Goal: Task Accomplishment & Management: Complete application form

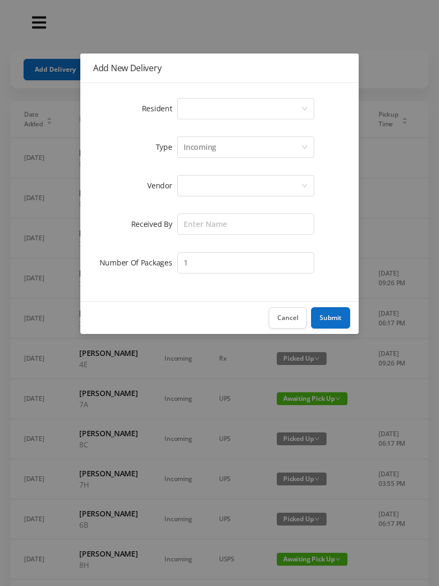
click at [299, 108] on div "Select a person" at bounding box center [241, 108] width 117 height 20
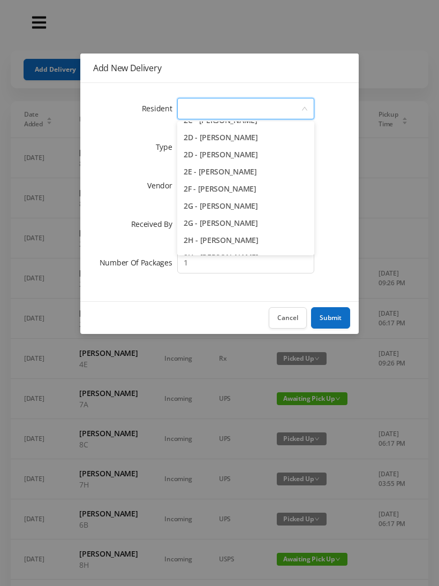
scroll to position [270, 0]
click at [238, 210] on li "2G - [PERSON_NAME]" at bounding box center [245, 204] width 137 height 17
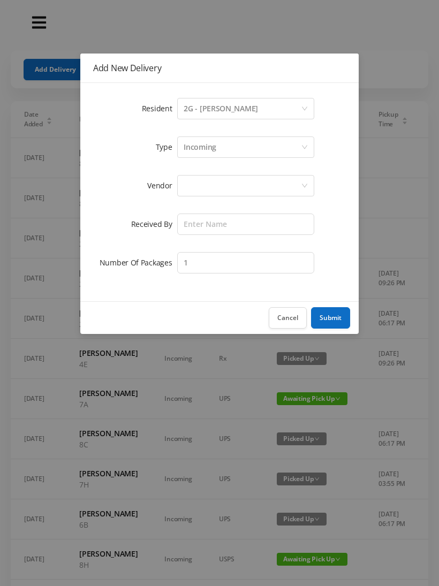
click at [250, 182] on div at bounding box center [241, 185] width 117 height 20
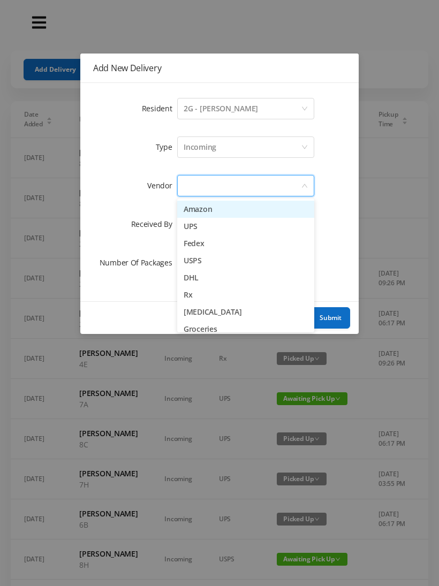
click at [225, 211] on li "Amazon" at bounding box center [245, 209] width 137 height 17
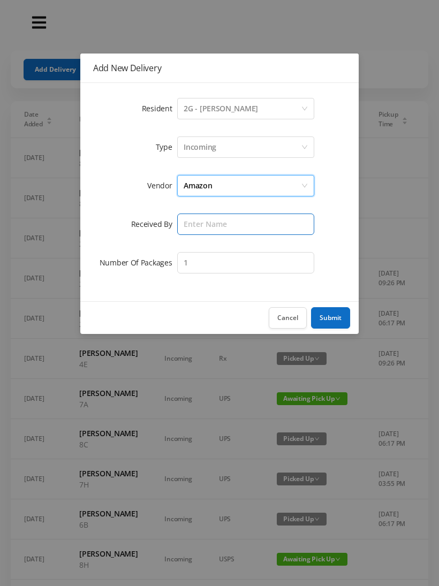
click at [230, 224] on input "text" at bounding box center [245, 223] width 137 height 21
type input "[PERSON_NAME]"
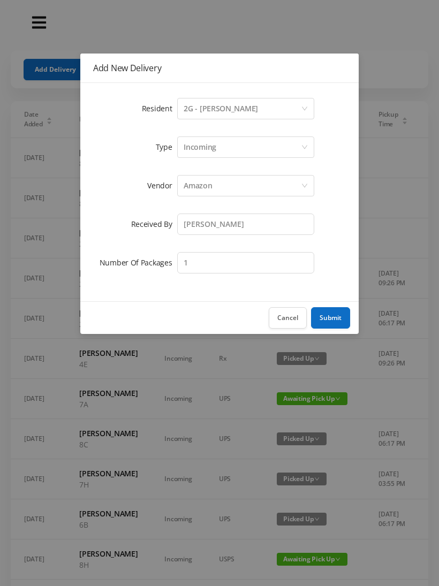
click at [326, 315] on button "Submit" at bounding box center [330, 317] width 39 height 21
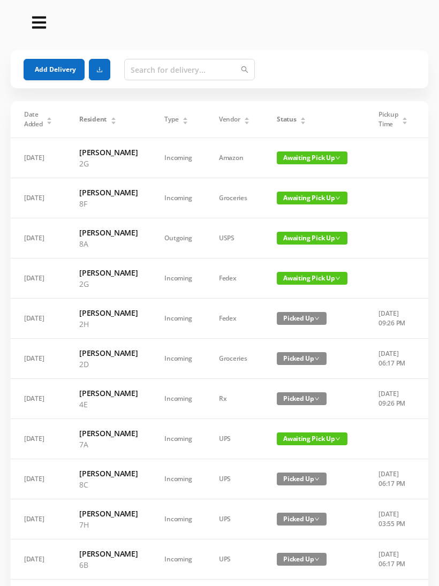
click at [51, 70] on button "Add Delivery" at bounding box center [54, 69] width 61 height 21
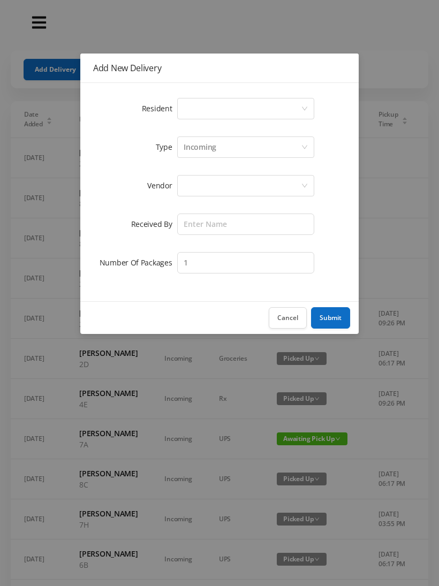
click at [294, 104] on div "Select a person" at bounding box center [241, 108] width 117 height 20
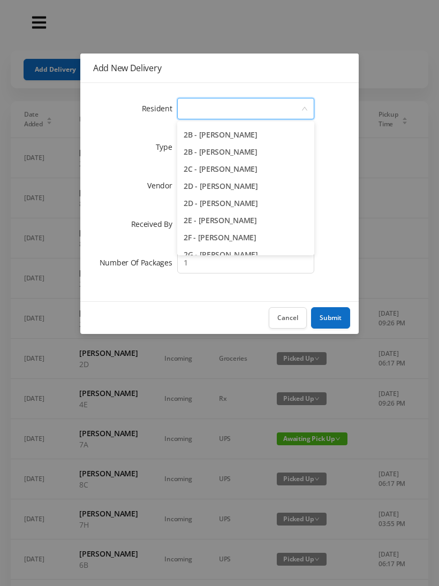
scroll to position [223, 0]
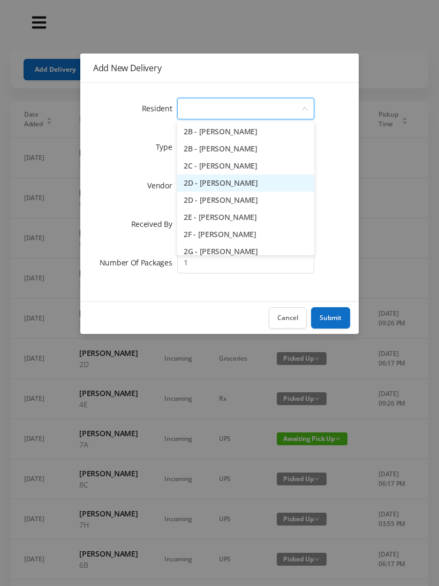
click at [244, 186] on li "2D - [PERSON_NAME]" at bounding box center [245, 182] width 137 height 17
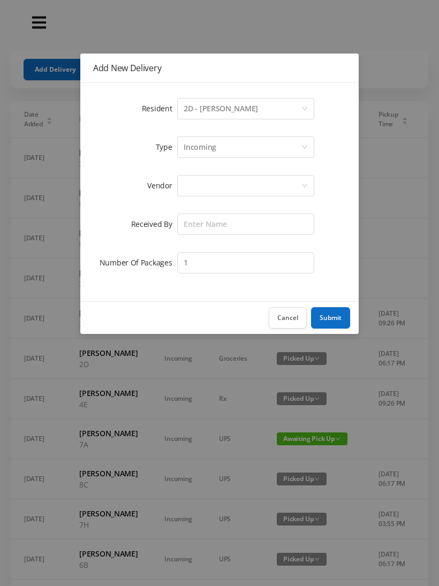
click at [244, 190] on div at bounding box center [241, 185] width 117 height 20
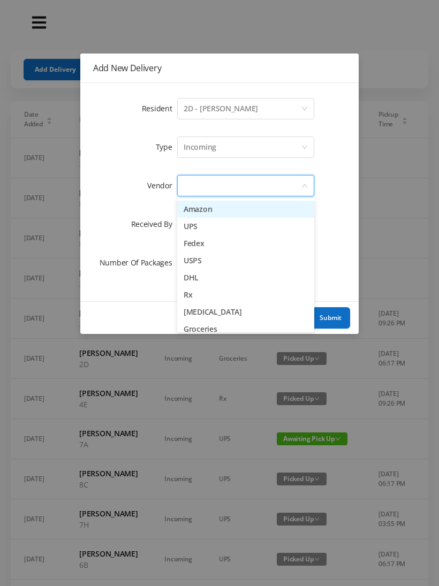
click at [214, 214] on li "Amazon" at bounding box center [245, 209] width 137 height 17
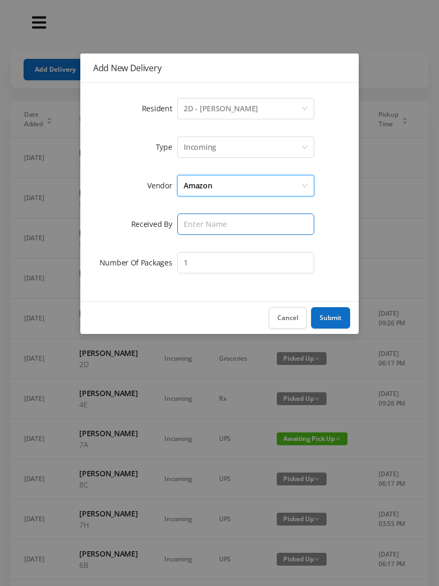
click at [229, 224] on input "text" at bounding box center [245, 223] width 137 height 21
type input "[PERSON_NAME]"
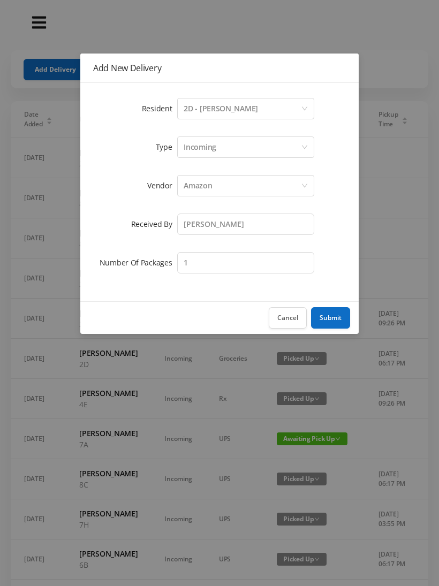
click at [342, 308] on button "Submit" at bounding box center [330, 317] width 39 height 21
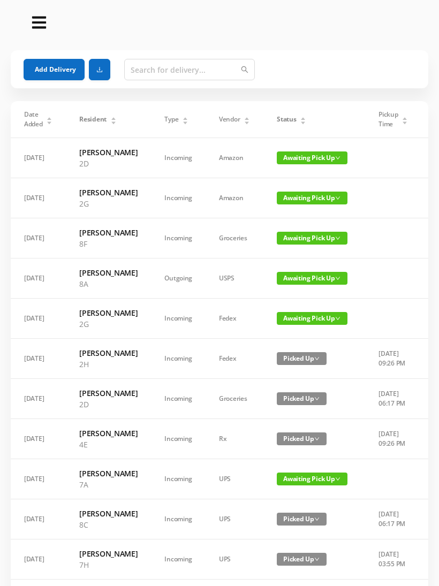
click at [52, 70] on button "Add Delivery" at bounding box center [54, 69] width 61 height 21
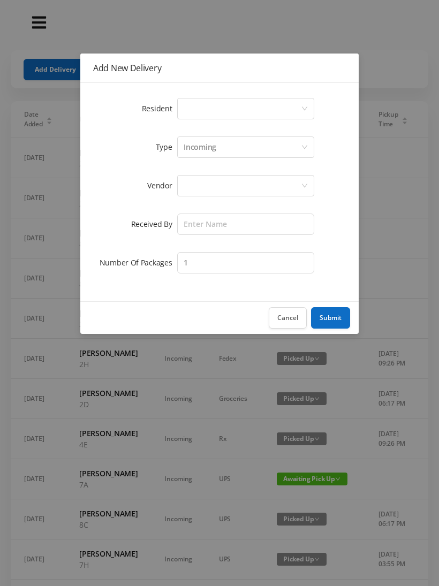
click at [293, 108] on div "Select a person" at bounding box center [241, 108] width 117 height 20
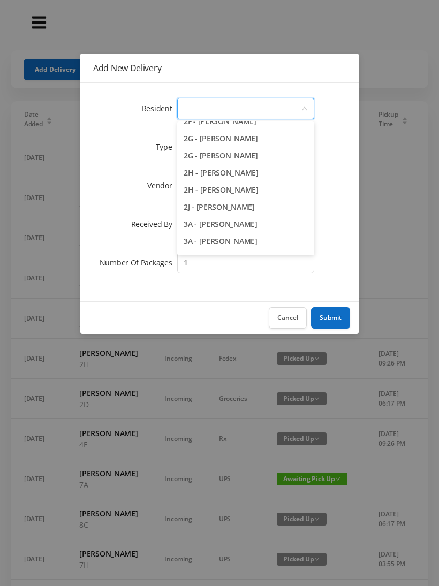
scroll to position [341, 0]
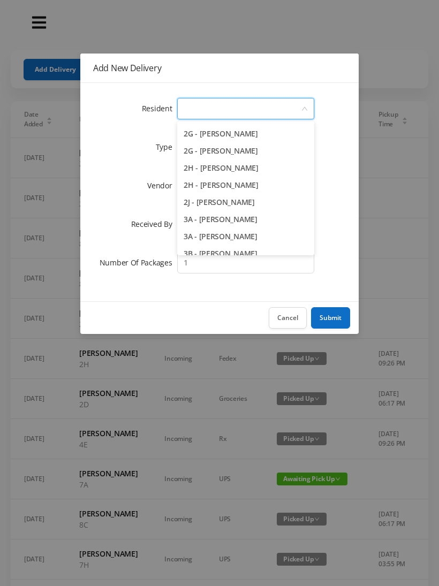
click at [243, 185] on li "2H - [PERSON_NAME]" at bounding box center [245, 185] width 137 height 17
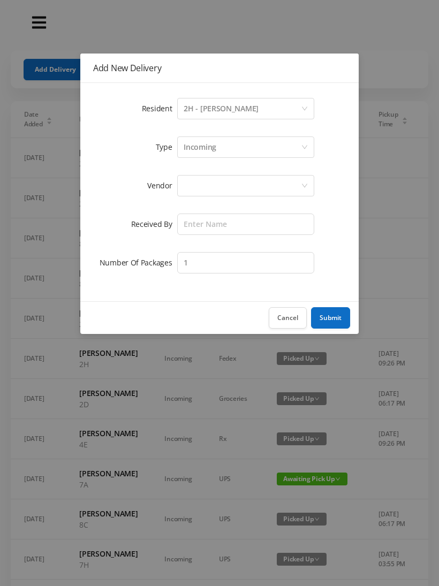
click at [276, 186] on div at bounding box center [241, 185] width 117 height 20
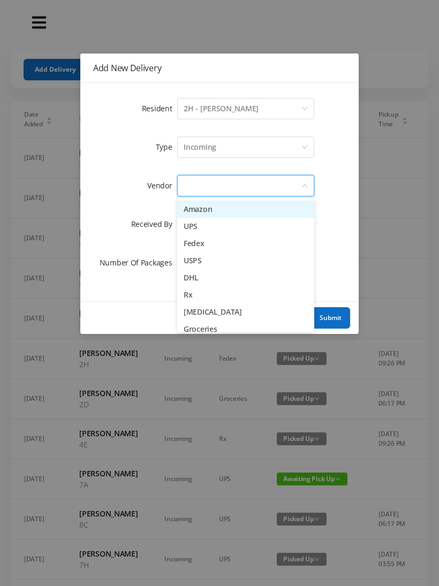
click at [232, 207] on li "Amazon" at bounding box center [245, 209] width 137 height 17
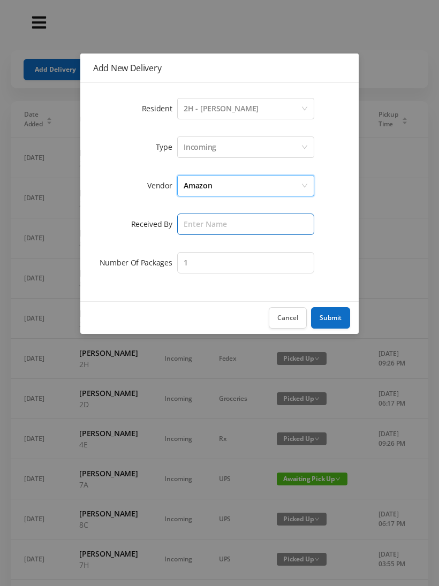
click at [266, 225] on input "text" at bounding box center [245, 223] width 137 height 21
type input "[PERSON_NAME]"
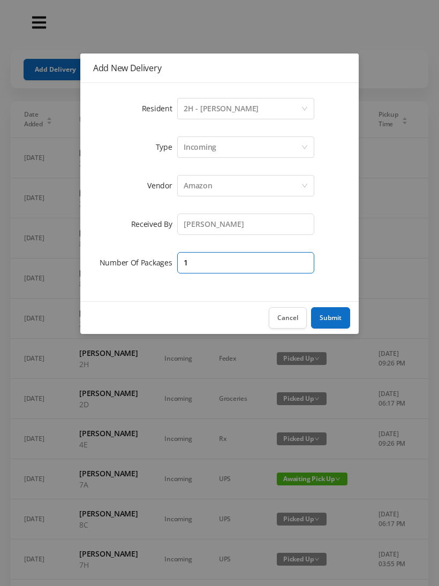
click at [255, 265] on input "1" at bounding box center [245, 262] width 137 height 21
type input "2"
click at [337, 328] on button "Submit" at bounding box center [330, 317] width 39 height 21
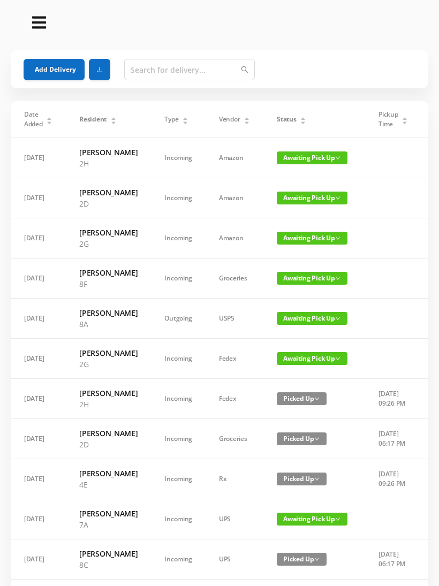
click at [40, 72] on button "Add Delivery" at bounding box center [54, 69] width 61 height 21
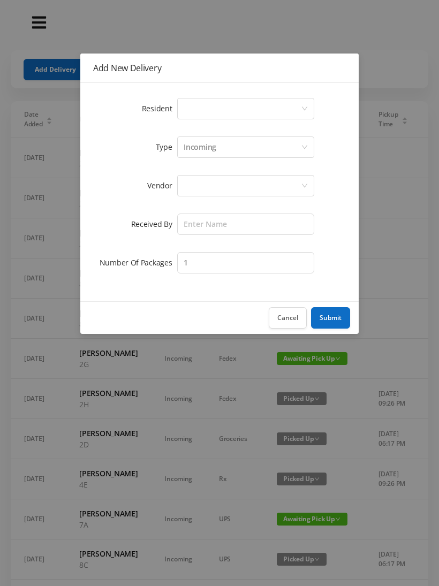
click at [297, 101] on div "Select a person" at bounding box center [241, 108] width 117 height 20
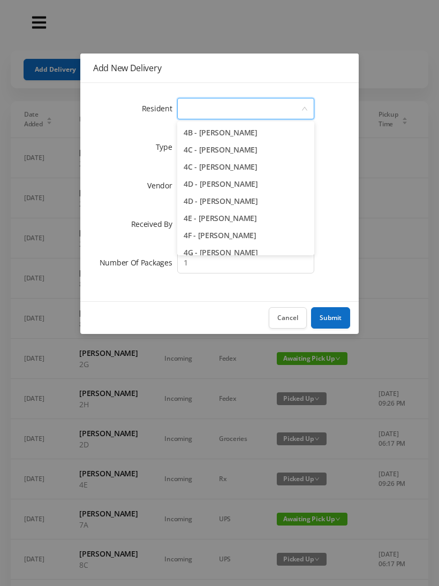
scroll to position [649, 0]
click at [234, 154] on li "4C - [PERSON_NAME]" at bounding box center [245, 150] width 137 height 17
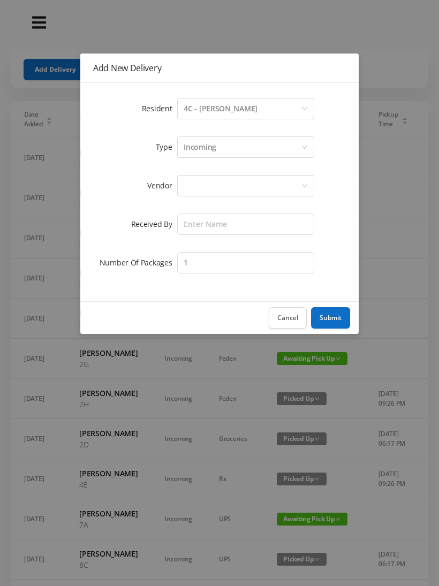
click at [252, 190] on div at bounding box center [241, 185] width 117 height 20
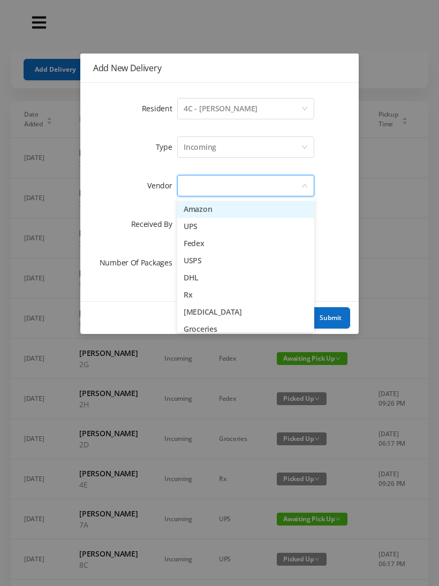
click at [212, 209] on li "Amazon" at bounding box center [245, 209] width 137 height 17
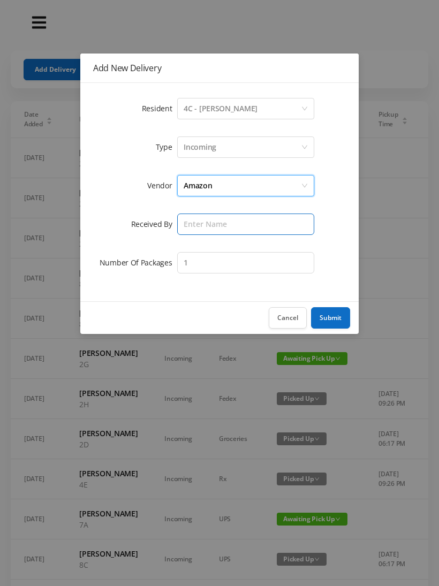
click at [224, 228] on input "text" at bounding box center [245, 223] width 137 height 21
type input "[PERSON_NAME]"
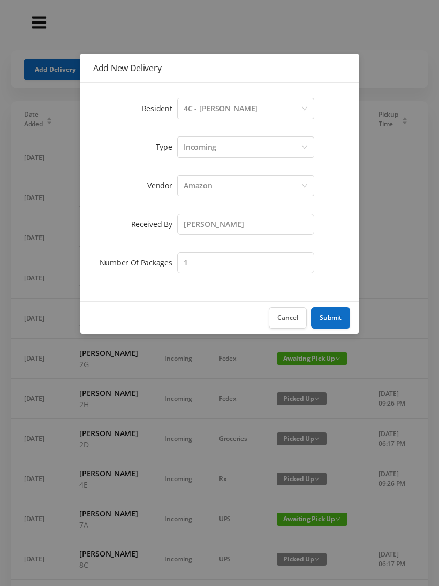
click at [332, 313] on button "Submit" at bounding box center [330, 317] width 39 height 21
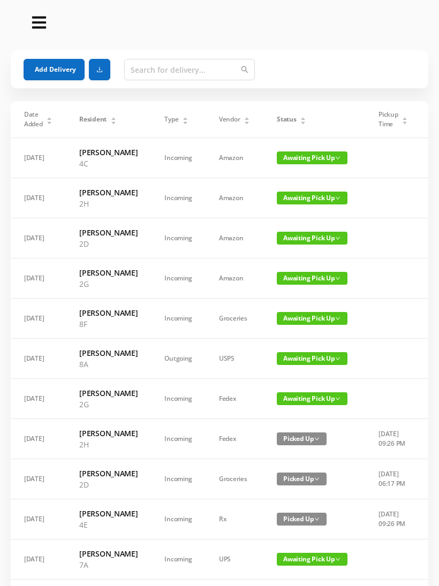
click at [48, 67] on button "Add Delivery" at bounding box center [54, 69] width 61 height 21
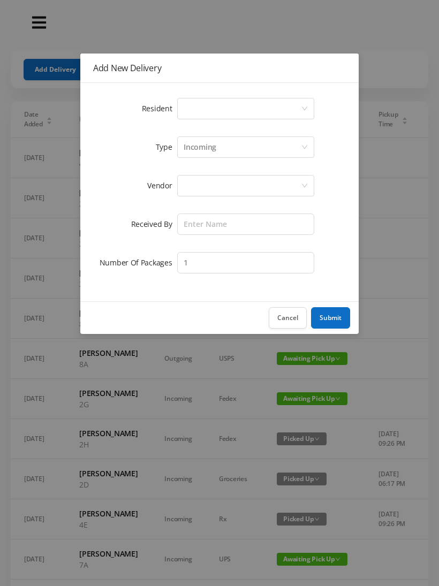
click at [302, 107] on icon "icon: down" at bounding box center [304, 109] width 5 height 4
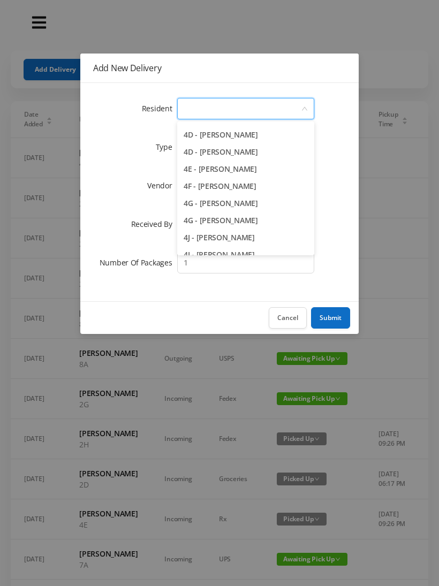
scroll to position [700, 0]
click at [240, 165] on li "4E - [PERSON_NAME]" at bounding box center [245, 167] width 137 height 17
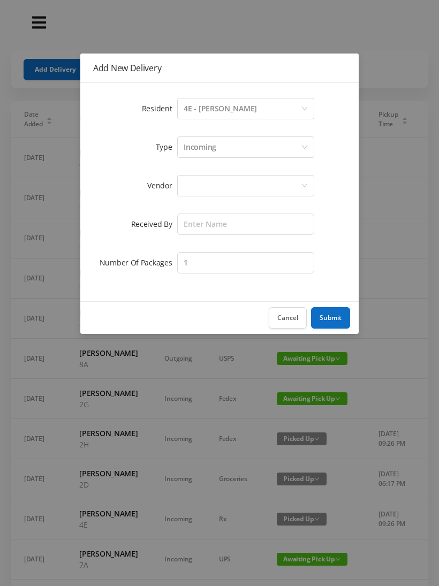
click at [254, 186] on div at bounding box center [241, 185] width 117 height 20
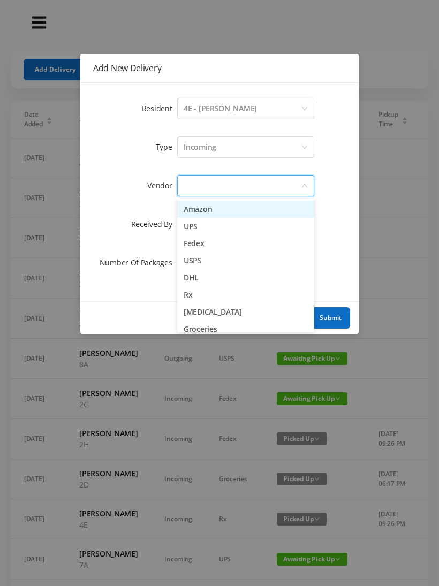
click at [218, 204] on li "Amazon" at bounding box center [245, 209] width 137 height 17
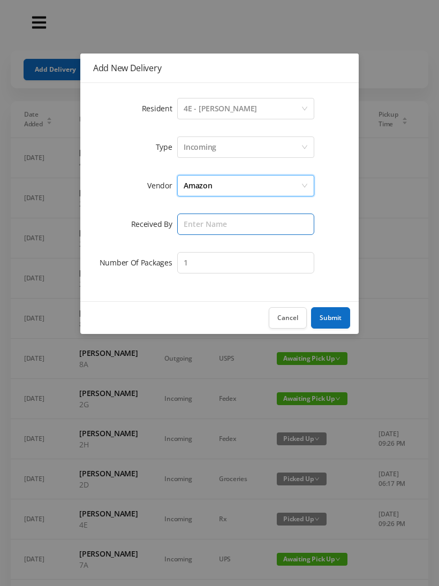
click at [244, 220] on input "text" at bounding box center [245, 223] width 137 height 21
type input "[PERSON_NAME]"
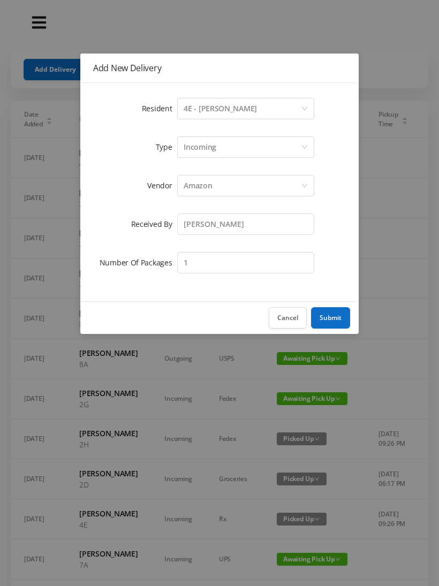
click at [324, 313] on button "Submit" at bounding box center [330, 317] width 39 height 21
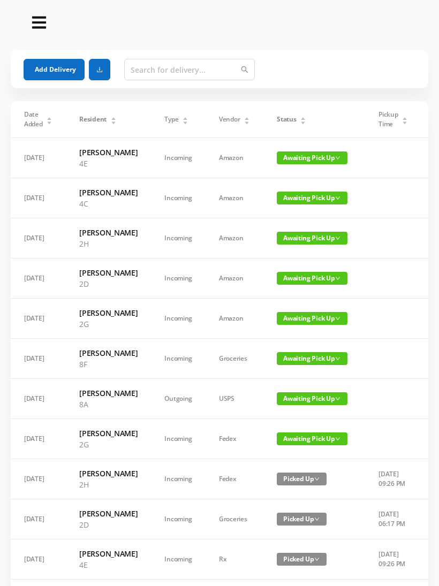
click at [52, 72] on button "Add Delivery" at bounding box center [54, 69] width 61 height 21
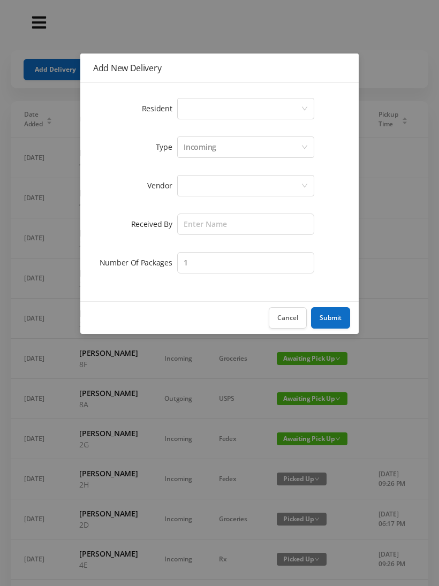
click at [300, 102] on div "Select a person" at bounding box center [241, 108] width 117 height 20
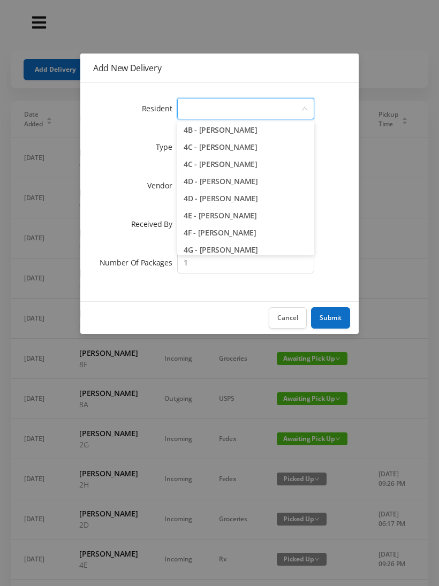
scroll to position [662, 0]
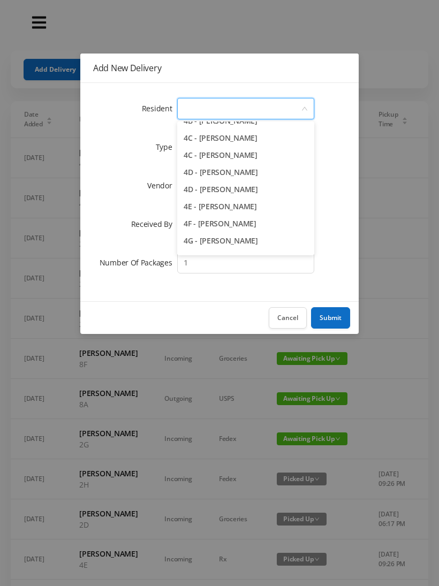
click at [246, 226] on li "4F - [PERSON_NAME]" at bounding box center [245, 223] width 137 height 17
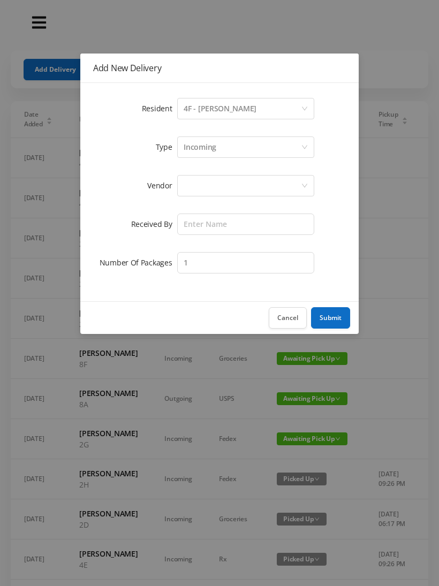
click at [259, 180] on div at bounding box center [241, 185] width 117 height 20
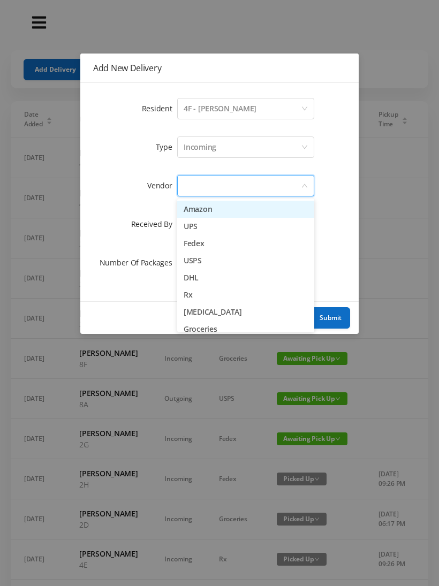
scroll to position [0, 0]
click at [235, 209] on li "Amazon" at bounding box center [245, 209] width 137 height 17
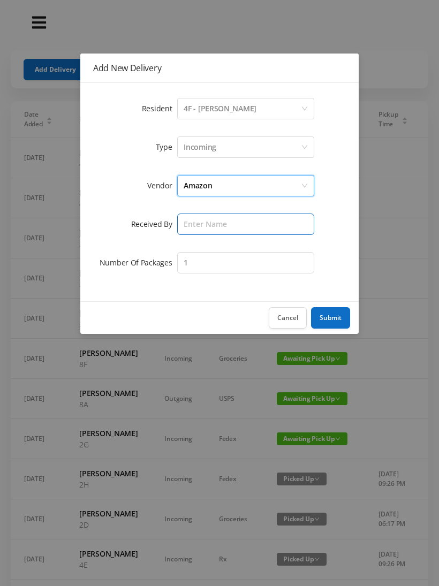
click at [249, 223] on input "text" at bounding box center [245, 223] width 137 height 21
type input "[PERSON_NAME]"
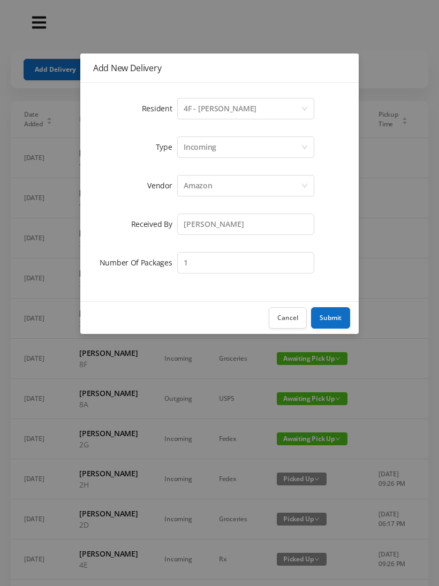
click at [334, 321] on button "Submit" at bounding box center [330, 317] width 39 height 21
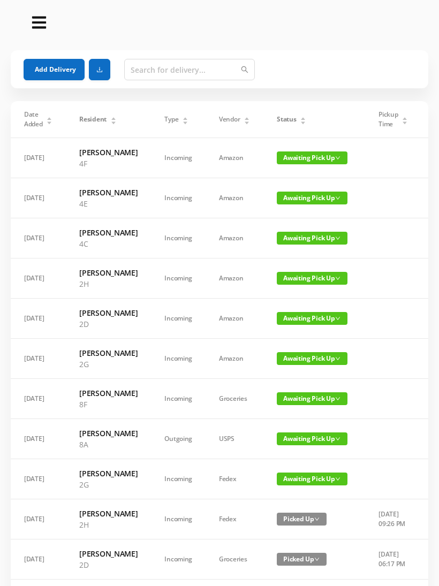
click at [40, 61] on button "Add Delivery" at bounding box center [54, 69] width 61 height 21
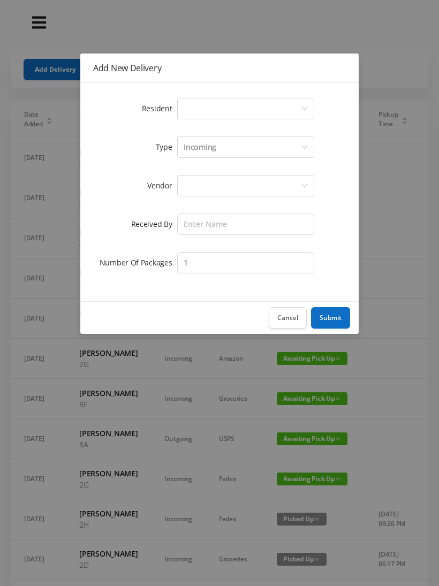
click at [295, 106] on div "Select a person" at bounding box center [241, 108] width 117 height 20
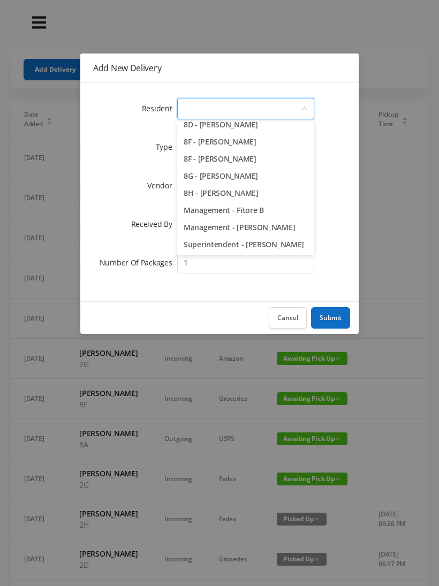
scroll to position [1514, 0]
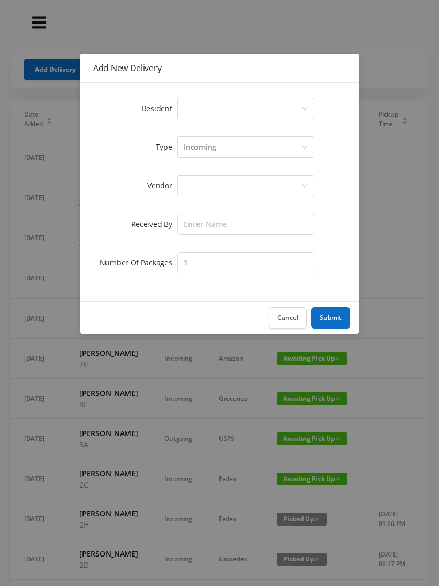
click at [289, 312] on button "Cancel" at bounding box center [288, 317] width 38 height 21
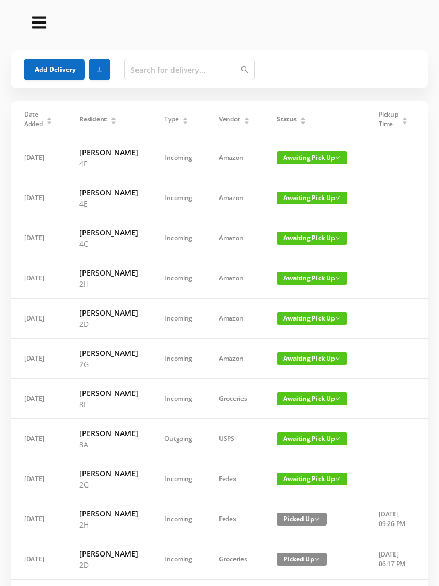
click at [309, 159] on span "Awaiting Pick Up" at bounding box center [312, 157] width 71 height 13
click at [292, 201] on link "Picked Up" at bounding box center [300, 201] width 70 height 17
click at [293, 164] on span "Picked Up" at bounding box center [302, 157] width 50 height 13
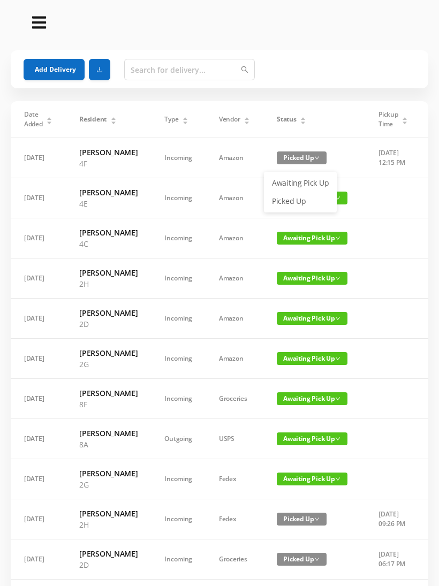
click at [311, 186] on link "Awaiting Pick Up" at bounding box center [300, 182] width 70 height 17
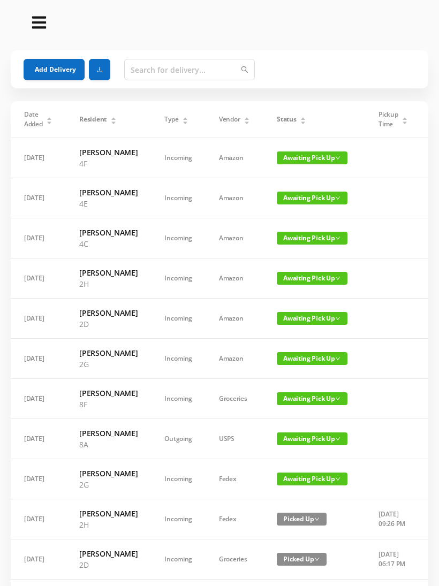
click at [306, 244] on span "Awaiting Pick Up" at bounding box center [312, 238] width 71 height 13
click at [297, 303] on link "Picked Up" at bounding box center [300, 303] width 70 height 17
click at [54, 64] on button "Add Delivery" at bounding box center [54, 69] width 61 height 21
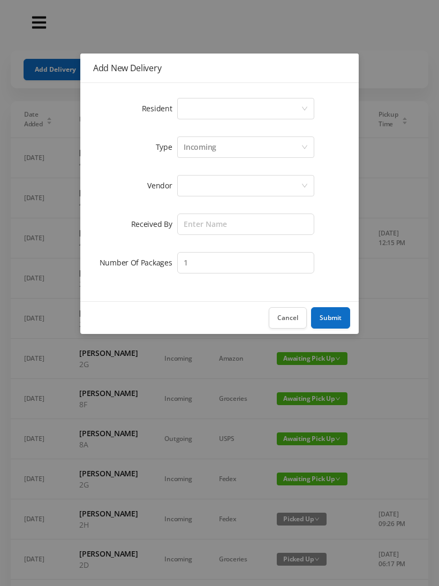
click at [296, 104] on div "Select a person" at bounding box center [241, 108] width 117 height 20
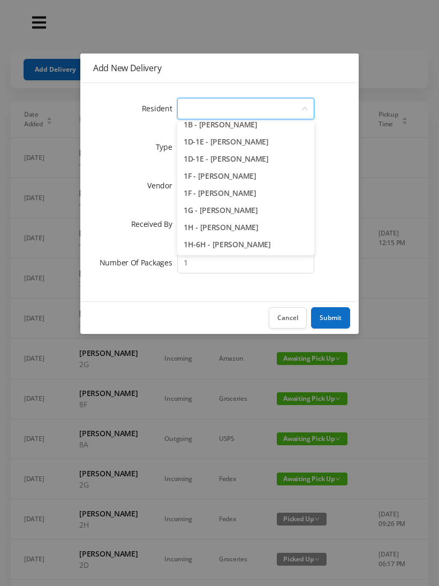
scroll to position [58, 0]
click at [254, 140] on li "1D-1E - [PERSON_NAME]" at bounding box center [245, 142] width 137 height 17
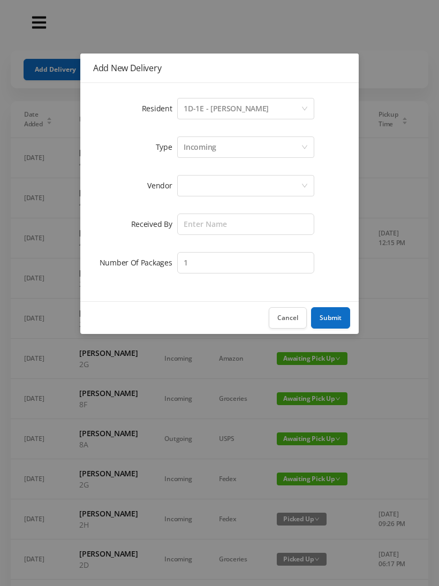
click at [263, 182] on div at bounding box center [241, 185] width 117 height 20
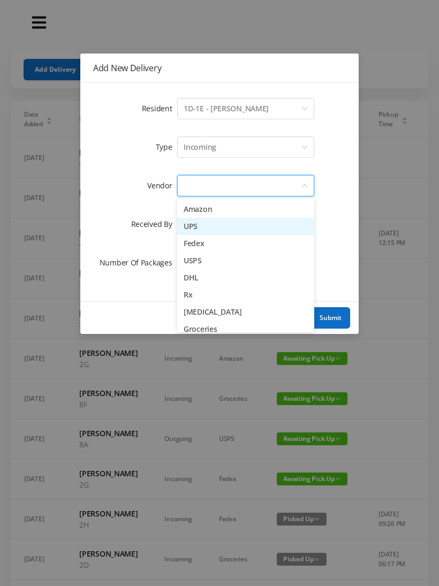
click at [210, 228] on li "UPS" at bounding box center [245, 226] width 137 height 17
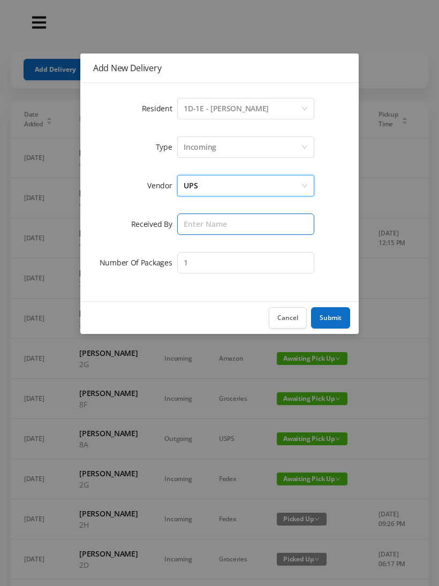
click at [256, 227] on input "text" at bounding box center [245, 223] width 137 height 21
type input "V"
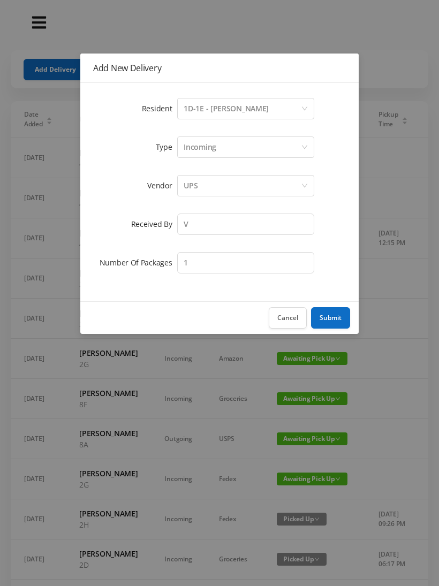
click at [262, 145] on div "Incoming" at bounding box center [241, 147] width 117 height 20
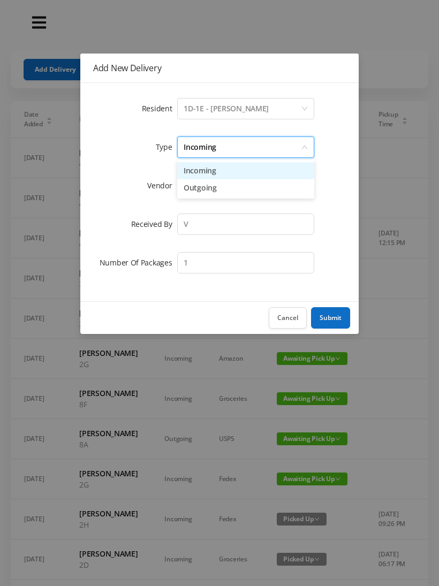
click at [226, 188] on li "Outgoing" at bounding box center [245, 187] width 137 height 17
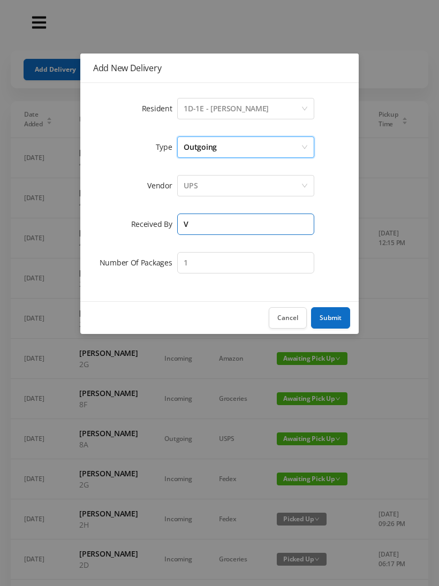
click at [234, 226] on input "V" at bounding box center [245, 223] width 137 height 21
type input "[PERSON_NAME]"
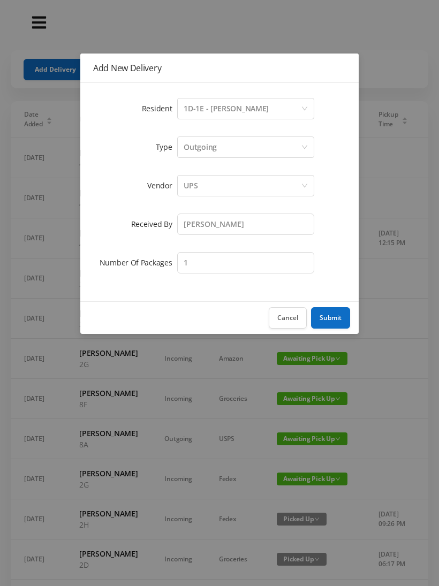
click at [341, 312] on button "Submit" at bounding box center [330, 317] width 39 height 21
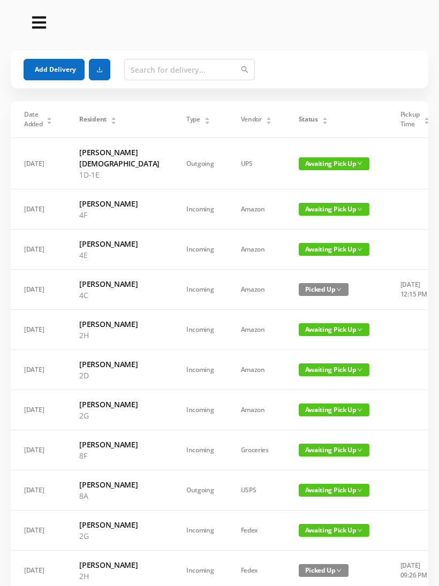
click at [302, 210] on span "Awaiting Pick Up" at bounding box center [334, 209] width 71 height 13
click at [296, 253] on link "Picked Up" at bounding box center [300, 252] width 70 height 17
click at [299, 114] on div "Status" at bounding box center [313, 119] width 29 height 10
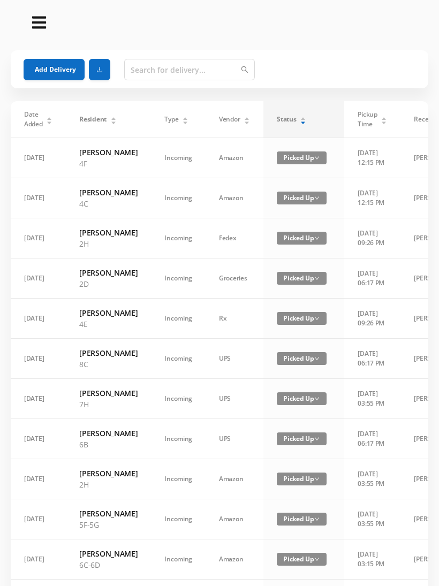
click at [300, 116] on div "Status" at bounding box center [291, 119] width 29 height 10
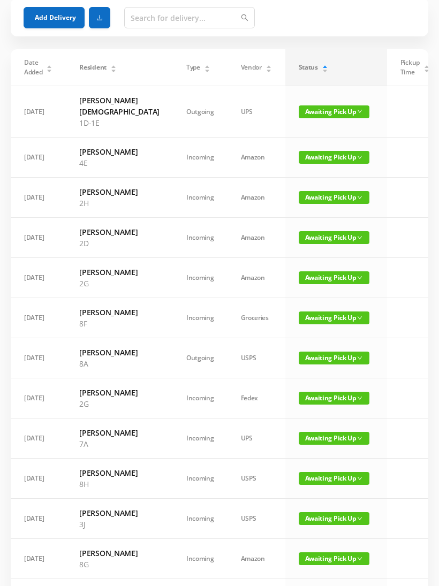
scroll to position [0, 0]
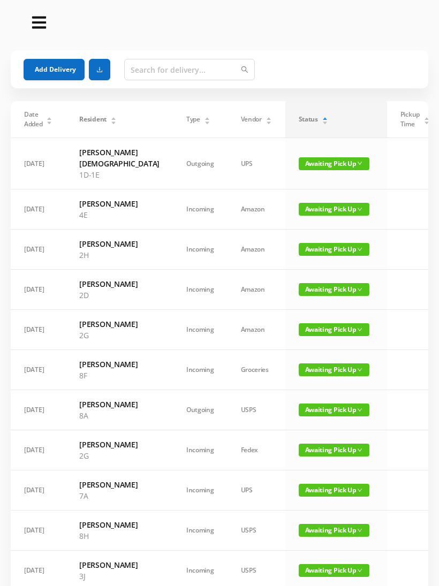
click at [299, 376] on span "Awaiting Pick Up" at bounding box center [334, 369] width 71 height 13
click at [293, 438] on link "Picked Up" at bounding box center [306, 435] width 70 height 17
click at [299, 162] on span "Awaiting Pick Up" at bounding box center [334, 163] width 71 height 13
click at [284, 192] on link "Picked Up" at bounding box center [306, 195] width 70 height 17
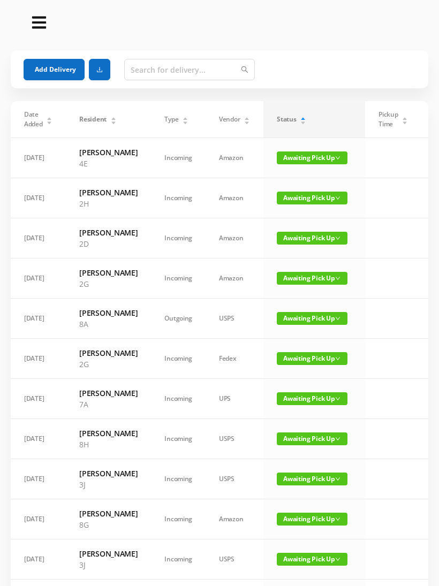
click at [48, 63] on button "Add Delivery" at bounding box center [54, 69] width 61 height 21
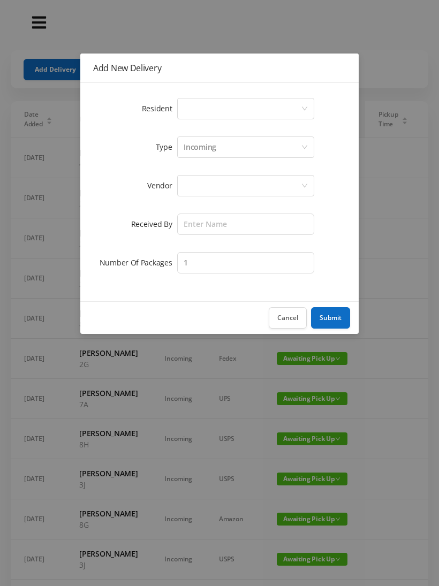
click at [185, 106] on div "Select a person" at bounding box center [241, 108] width 117 height 20
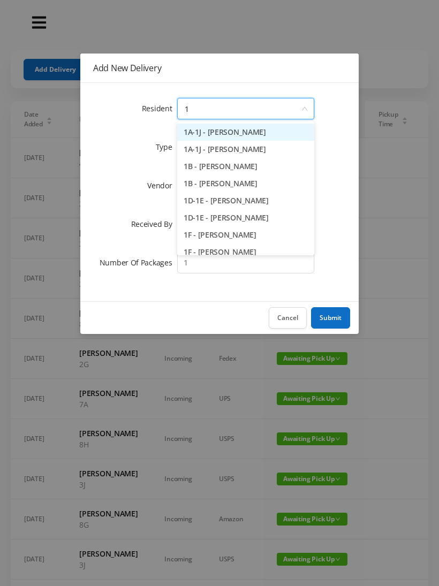
type input "1b"
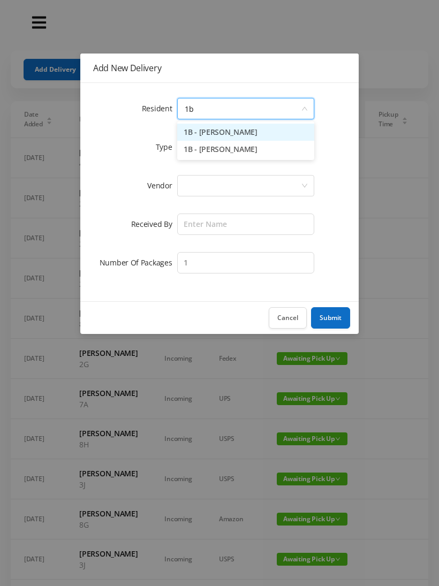
click at [202, 132] on li "1B - [PERSON_NAME]" at bounding box center [245, 132] width 137 height 17
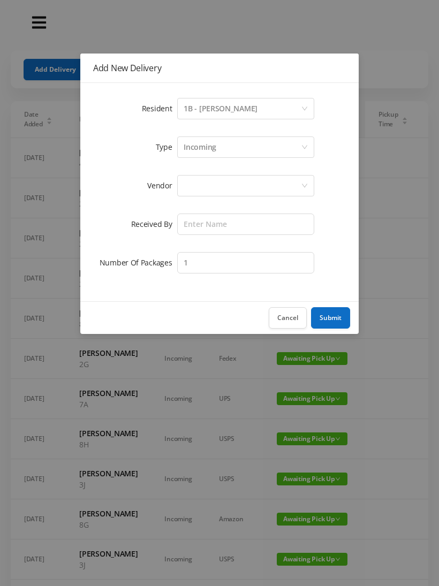
click at [180, 181] on div at bounding box center [245, 185] width 137 height 21
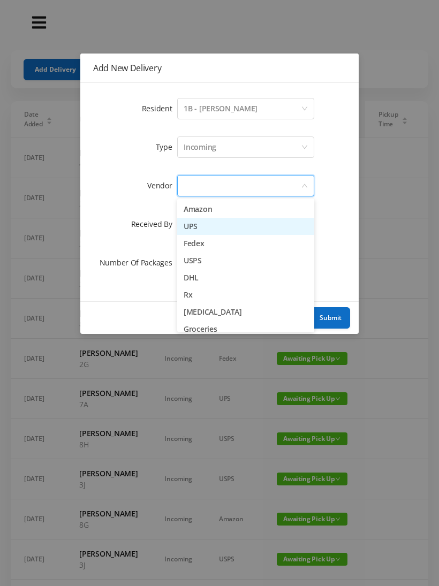
click at [185, 227] on li "UPS" at bounding box center [245, 226] width 137 height 17
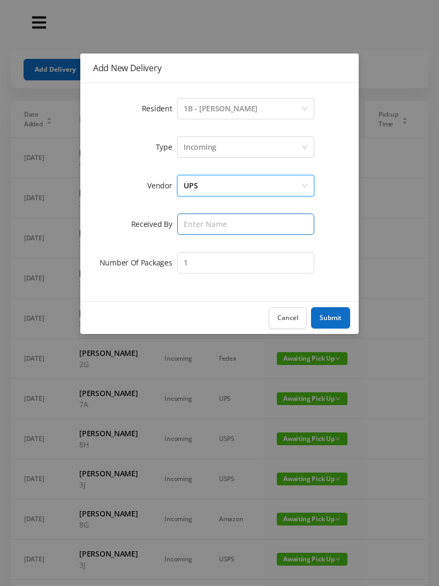
click at [181, 221] on input "text" at bounding box center [245, 223] width 137 height 21
type input "[PERSON_NAME]"
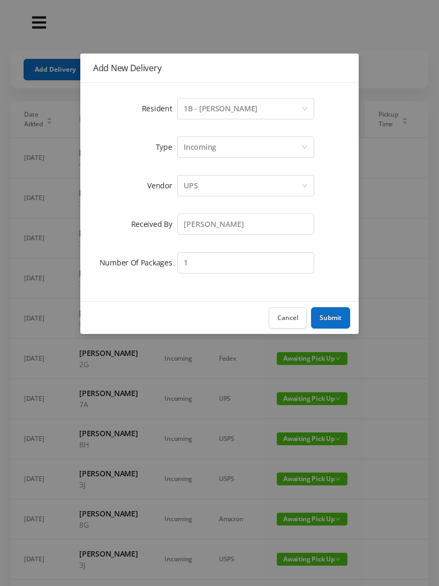
click at [331, 312] on button "Submit" at bounding box center [330, 317] width 39 height 21
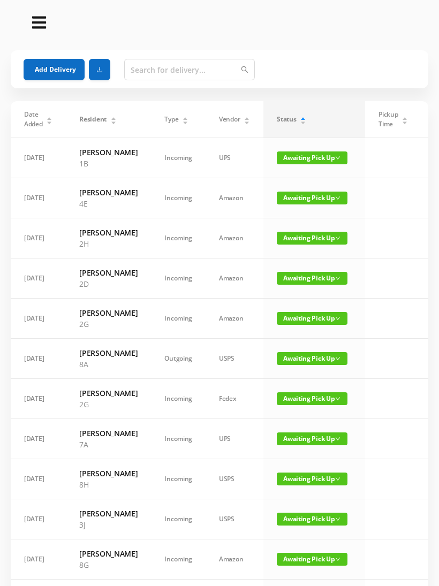
click at [57, 61] on button "Add Delivery" at bounding box center [54, 69] width 61 height 21
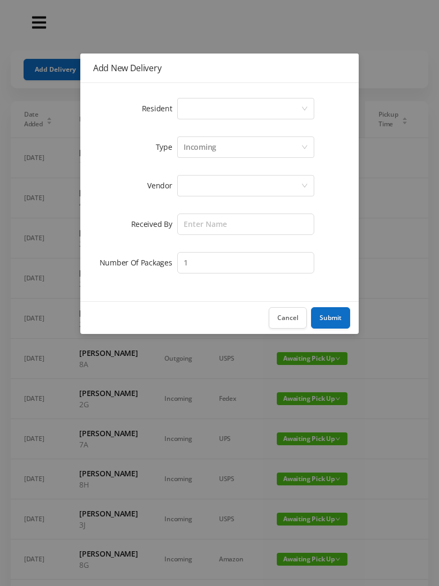
click at [188, 105] on div "Select a person" at bounding box center [241, 108] width 117 height 20
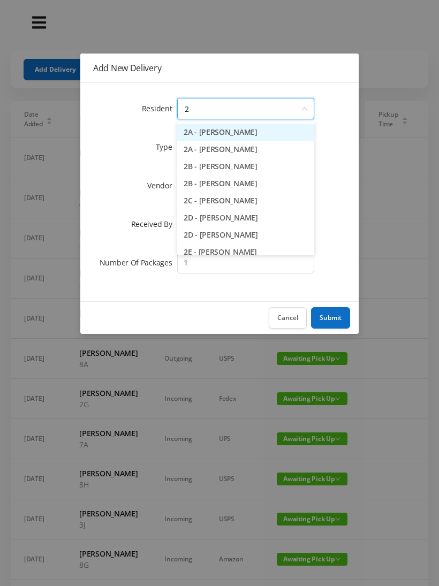
type input "2d"
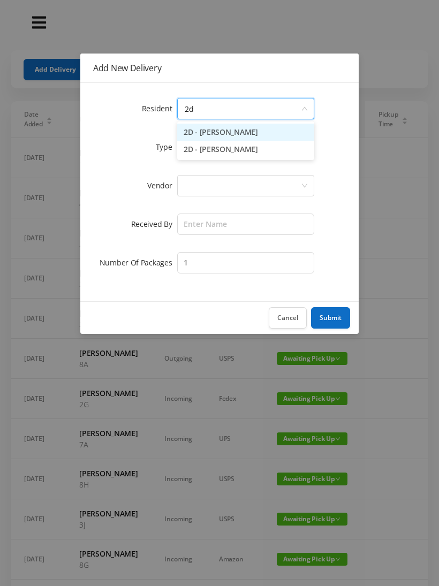
click at [202, 126] on li "2D - [PERSON_NAME]" at bounding box center [245, 132] width 137 height 17
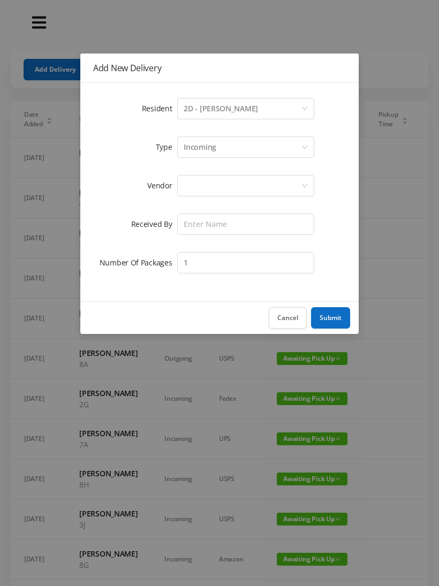
click at [184, 190] on div at bounding box center [241, 185] width 117 height 20
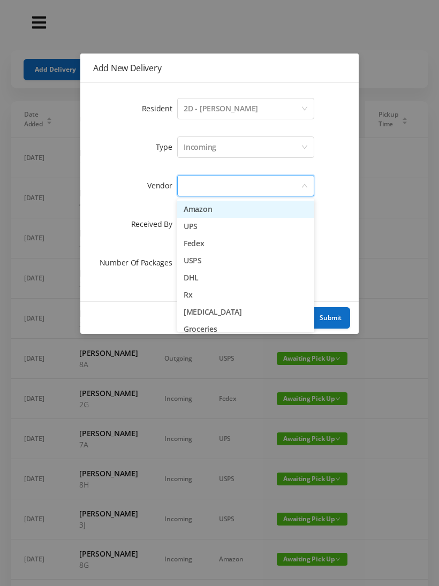
click at [181, 225] on li "UPS" at bounding box center [245, 226] width 137 height 17
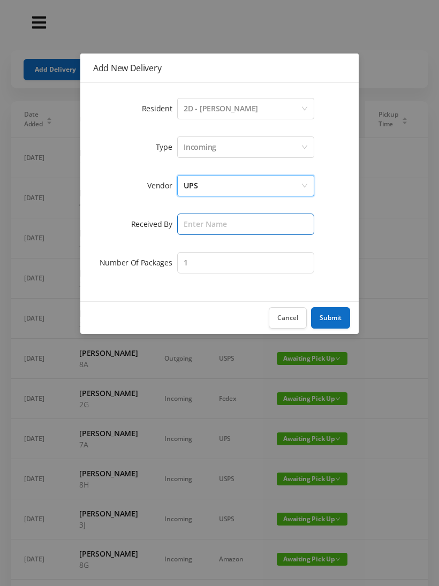
click at [180, 220] on input "text" at bounding box center [245, 223] width 137 height 21
type input "[PERSON_NAME]"
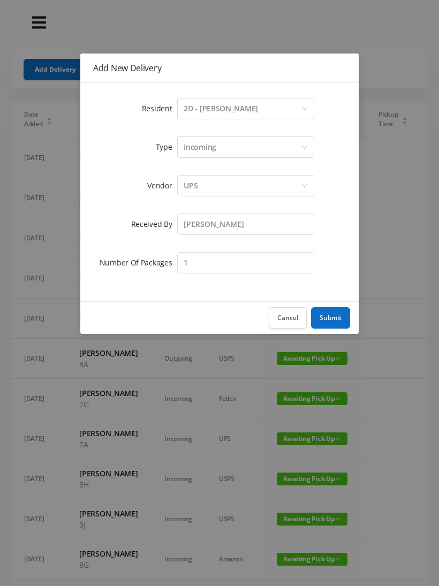
click at [328, 314] on button "Submit" at bounding box center [330, 317] width 39 height 21
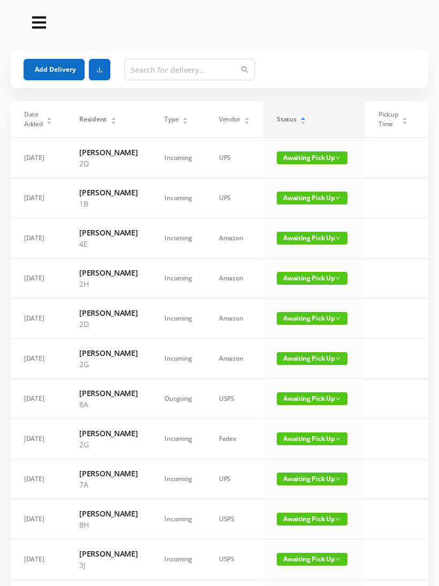
click at [56, 64] on button "Add Delivery" at bounding box center [54, 69] width 61 height 21
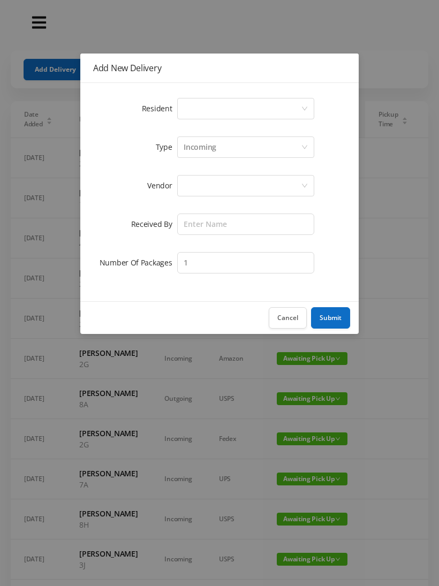
click at [188, 105] on div "Select a person" at bounding box center [241, 108] width 117 height 20
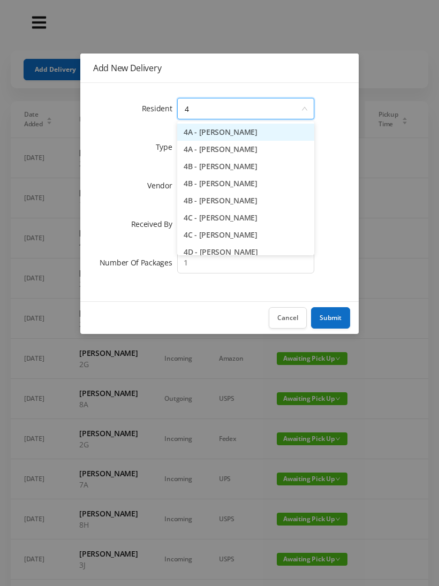
type input "4f"
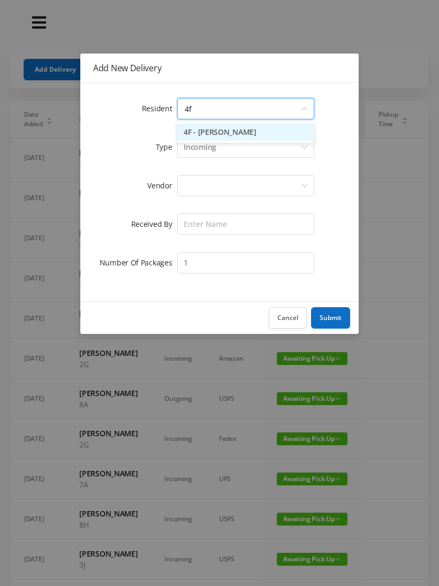
click at [196, 131] on li "4F - [PERSON_NAME]" at bounding box center [245, 132] width 137 height 17
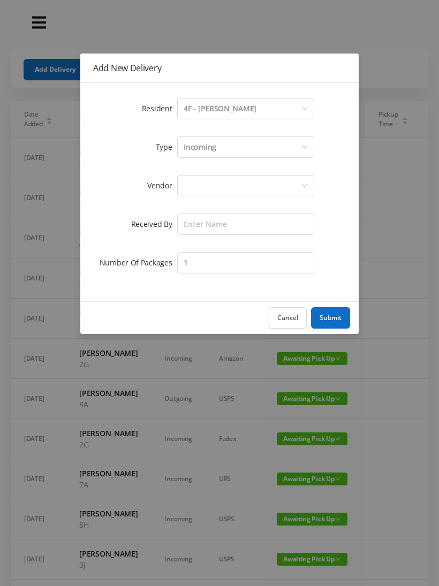
click at [183, 183] on div at bounding box center [241, 185] width 117 height 20
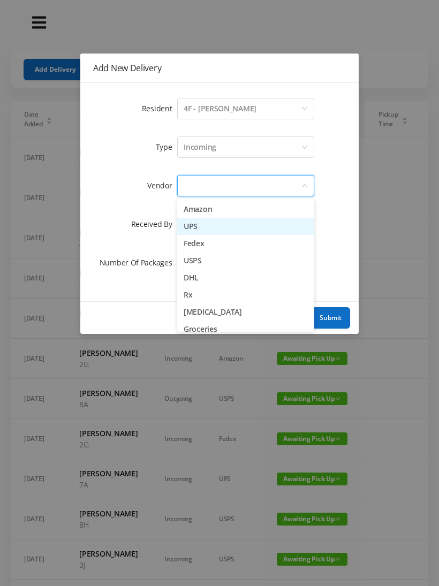
click at [186, 224] on li "UPS" at bounding box center [245, 226] width 137 height 17
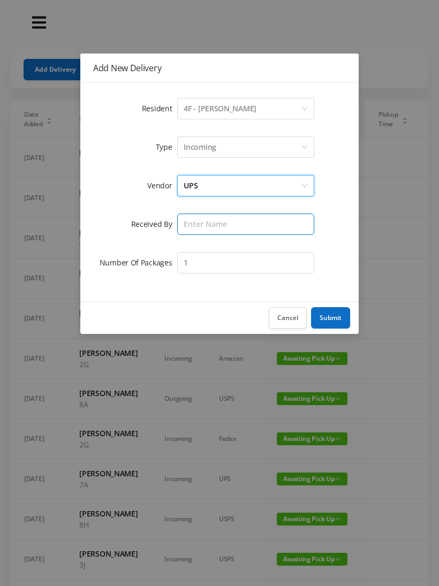
click at [181, 229] on input "text" at bounding box center [245, 223] width 137 height 21
type input "[PERSON_NAME]"
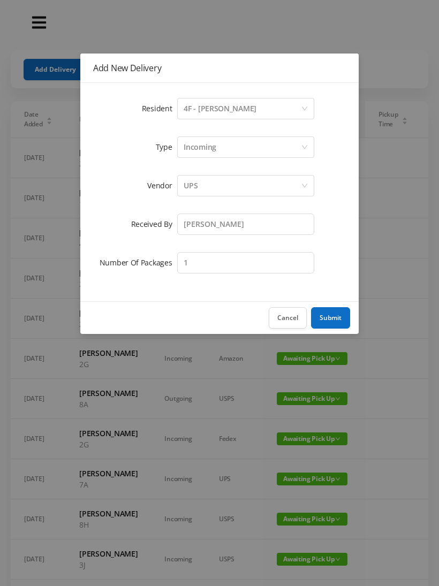
click at [323, 314] on button "Submit" at bounding box center [330, 317] width 39 height 21
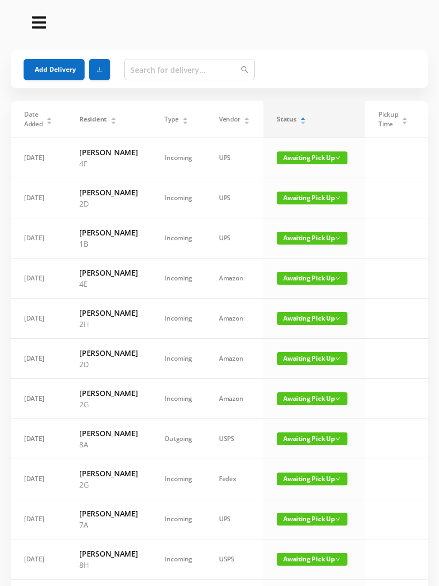
click at [52, 68] on button "Add Delivery" at bounding box center [54, 69] width 61 height 21
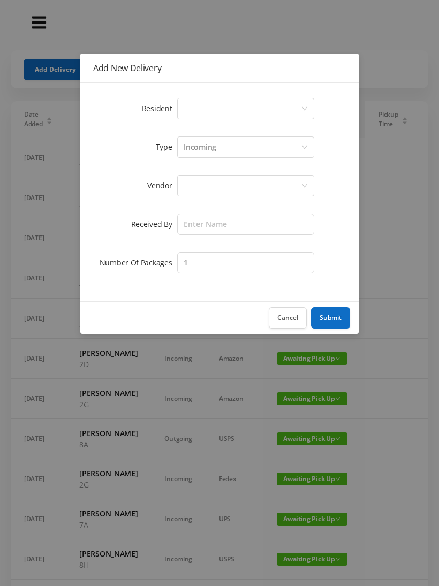
click at [187, 105] on div "Select a person" at bounding box center [241, 108] width 117 height 20
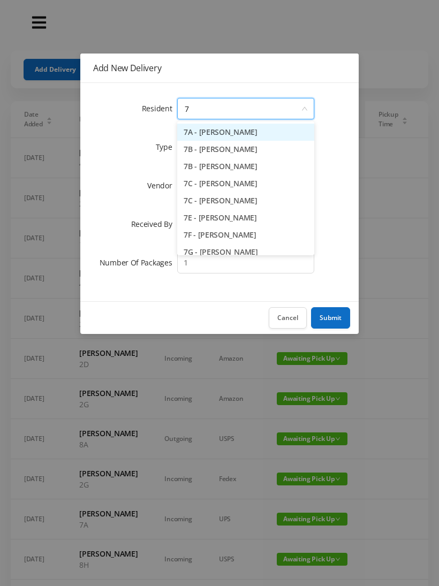
type input "7c"
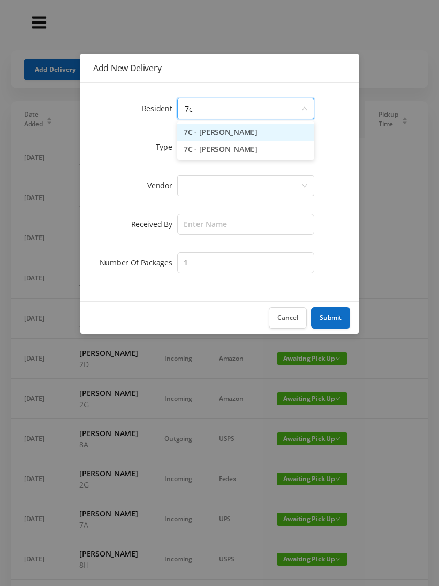
click at [192, 129] on li "7C - [PERSON_NAME]" at bounding box center [245, 132] width 137 height 17
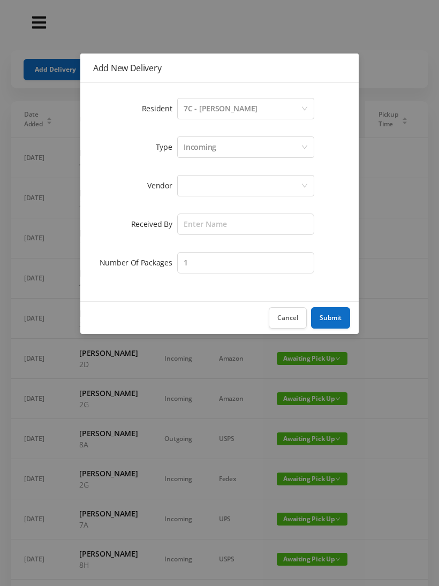
click at [185, 186] on div at bounding box center [241, 185] width 117 height 20
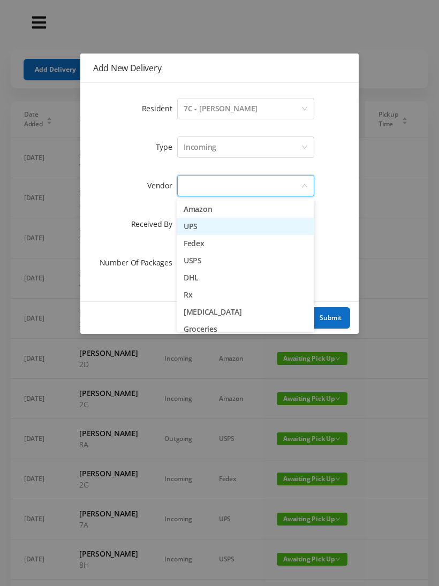
click at [179, 226] on li "UPS" at bounding box center [245, 226] width 137 height 17
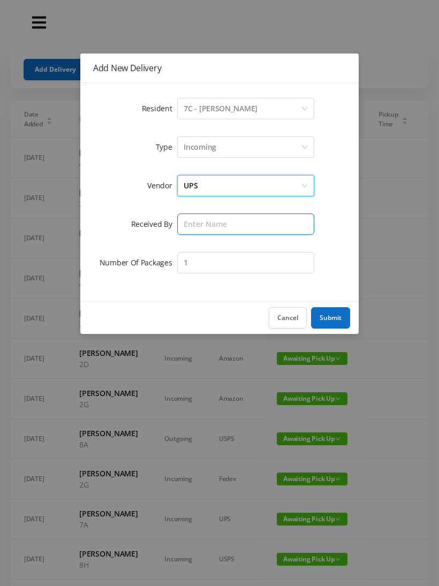
click at [180, 225] on input "text" at bounding box center [245, 223] width 137 height 21
type input "[PERSON_NAME]"
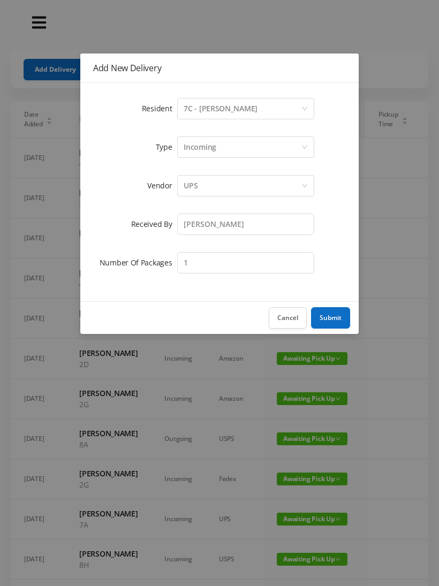
click at [324, 319] on button "Submit" at bounding box center [330, 317] width 39 height 21
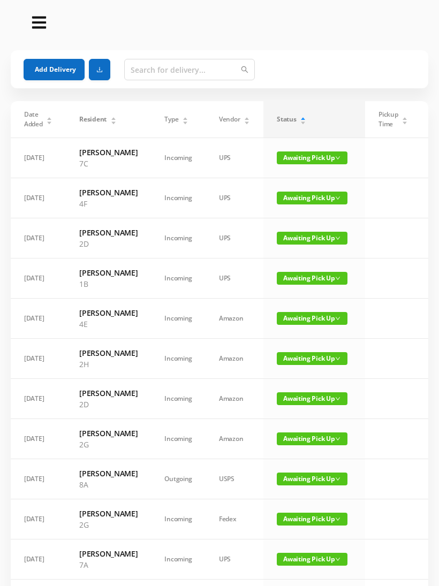
click at [52, 71] on button "Add Delivery" at bounding box center [54, 69] width 61 height 21
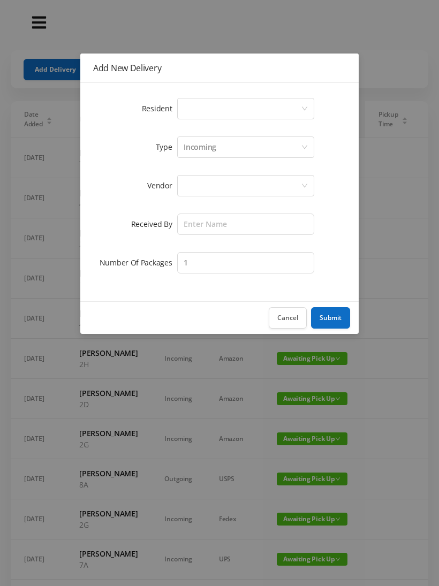
click at [181, 101] on div "Select a person" at bounding box center [245, 108] width 137 height 21
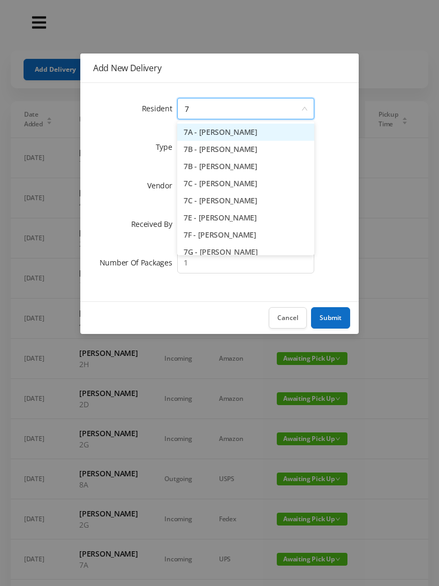
type input "7j"
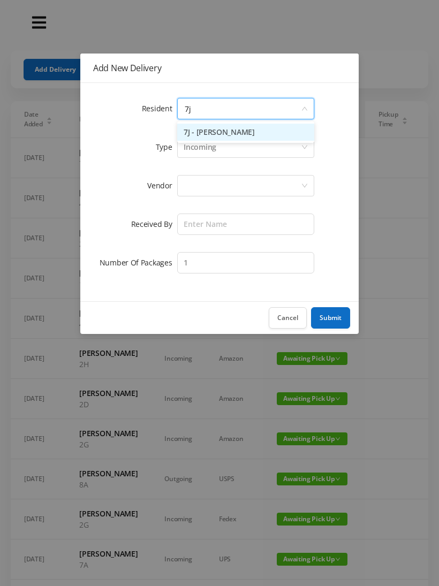
click at [204, 131] on li "7J - [PERSON_NAME]" at bounding box center [245, 132] width 137 height 17
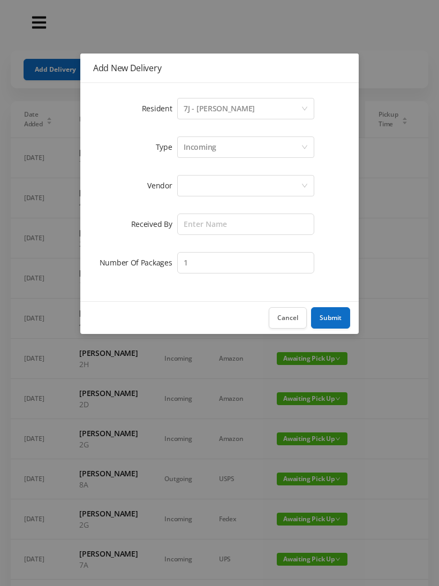
click at [184, 184] on div at bounding box center [241, 185] width 117 height 20
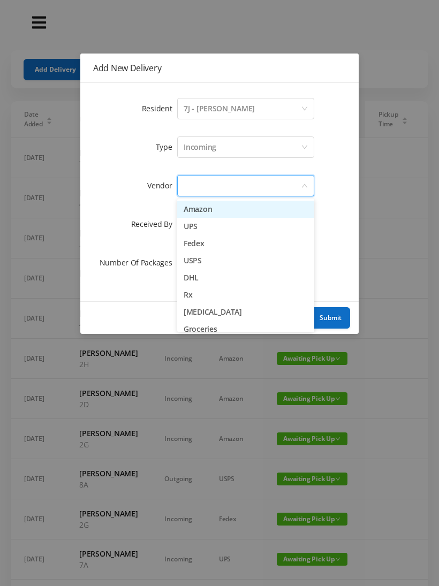
click at [187, 227] on li "UPS" at bounding box center [245, 226] width 137 height 17
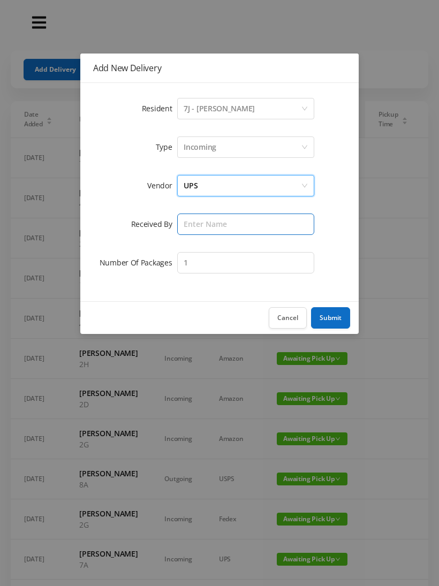
click at [185, 228] on input "text" at bounding box center [245, 223] width 137 height 21
type input "[PERSON_NAME]"
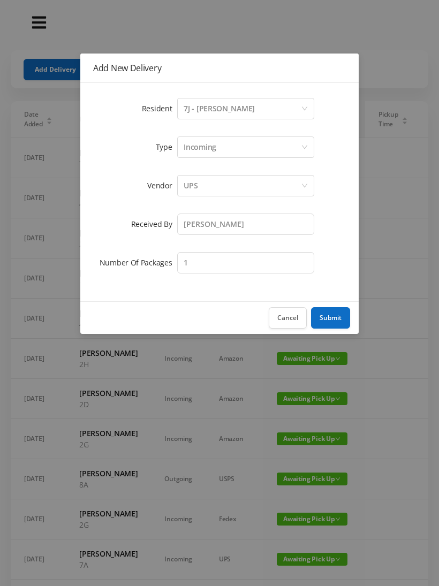
click at [323, 312] on button "Submit" at bounding box center [330, 317] width 39 height 21
